Goal: Task Accomplishment & Management: Use online tool/utility

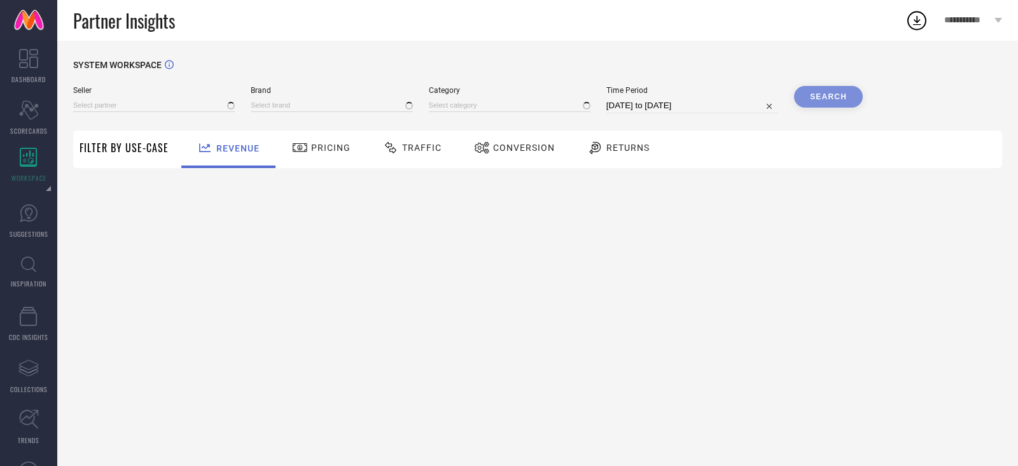
type input "All"
type input "1 STOP FASHION"
type input "All"
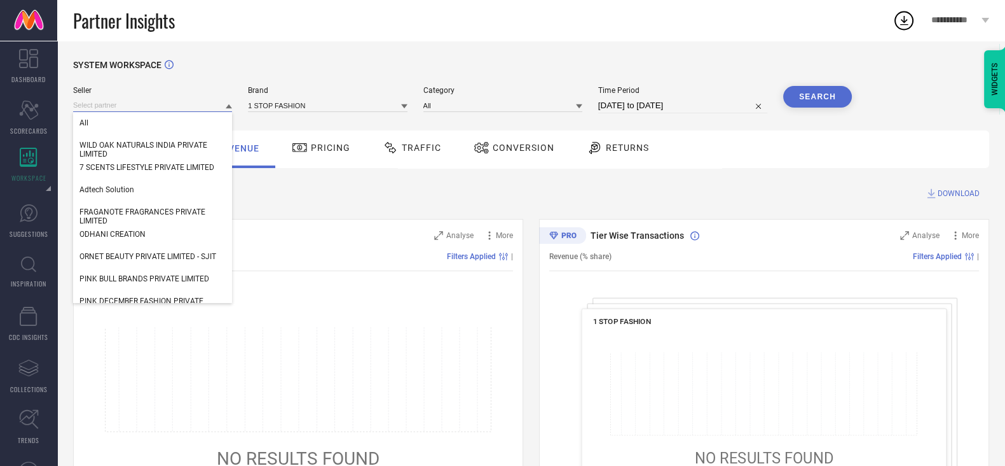
click at [219, 100] on input at bounding box center [152, 105] width 159 height 13
